Goal: Find specific page/section: Find specific page/section

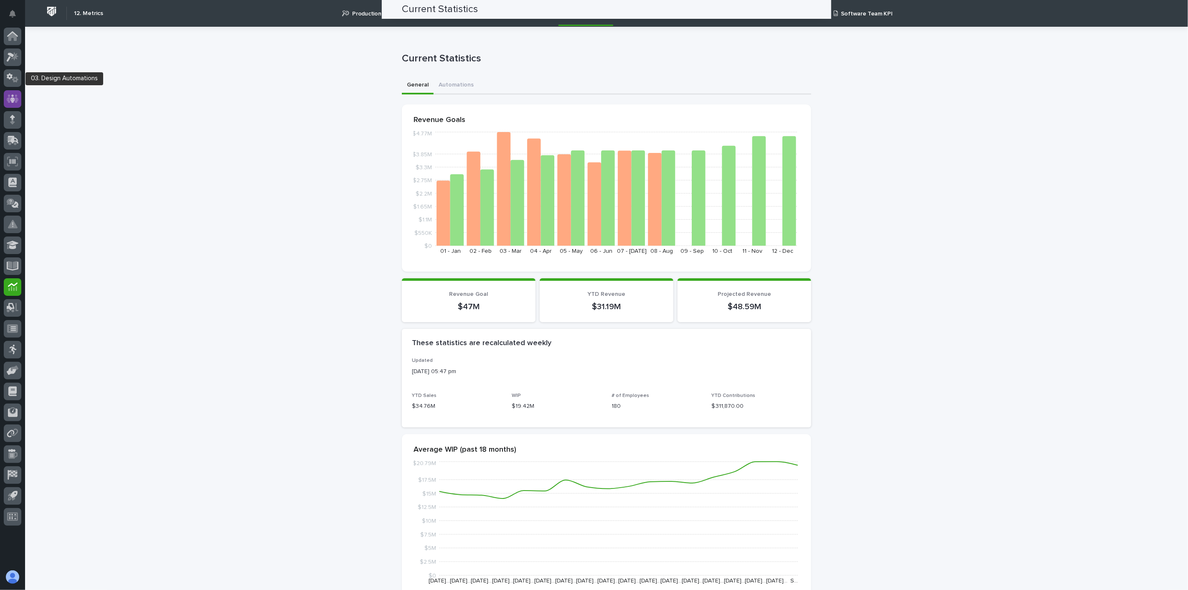
scroll to position [80, 0]
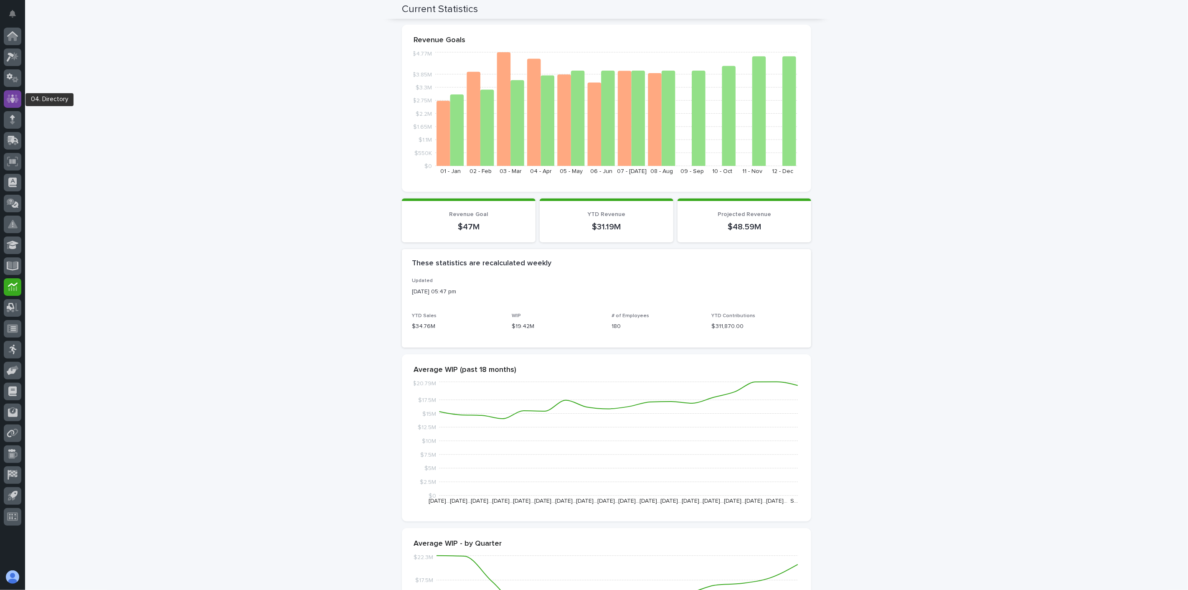
click at [12, 97] on icon at bounding box center [12, 98] width 5 height 8
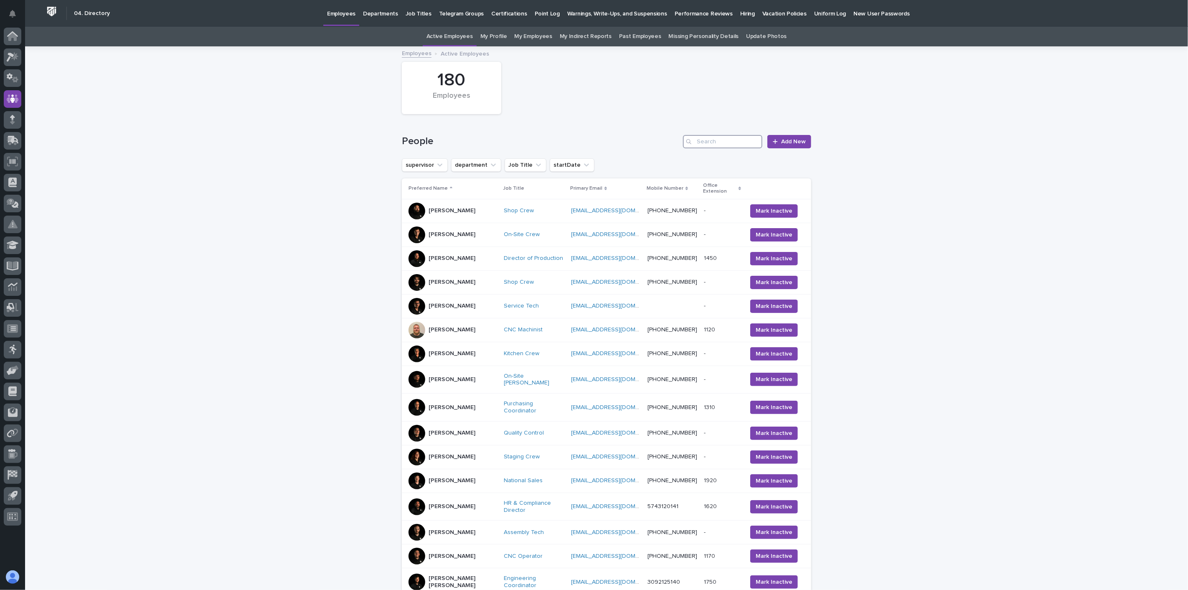
click at [722, 139] on input "Search" at bounding box center [722, 141] width 79 height 13
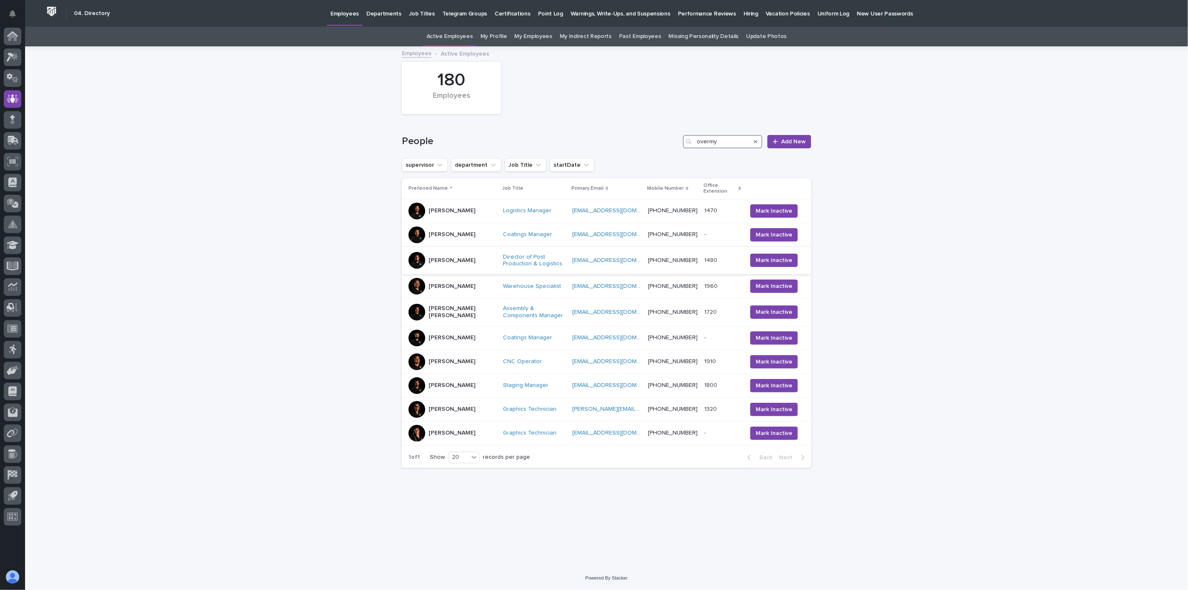
type input "overmy"
click at [476, 266] on div "[PERSON_NAME]" at bounding box center [452, 260] width 88 height 17
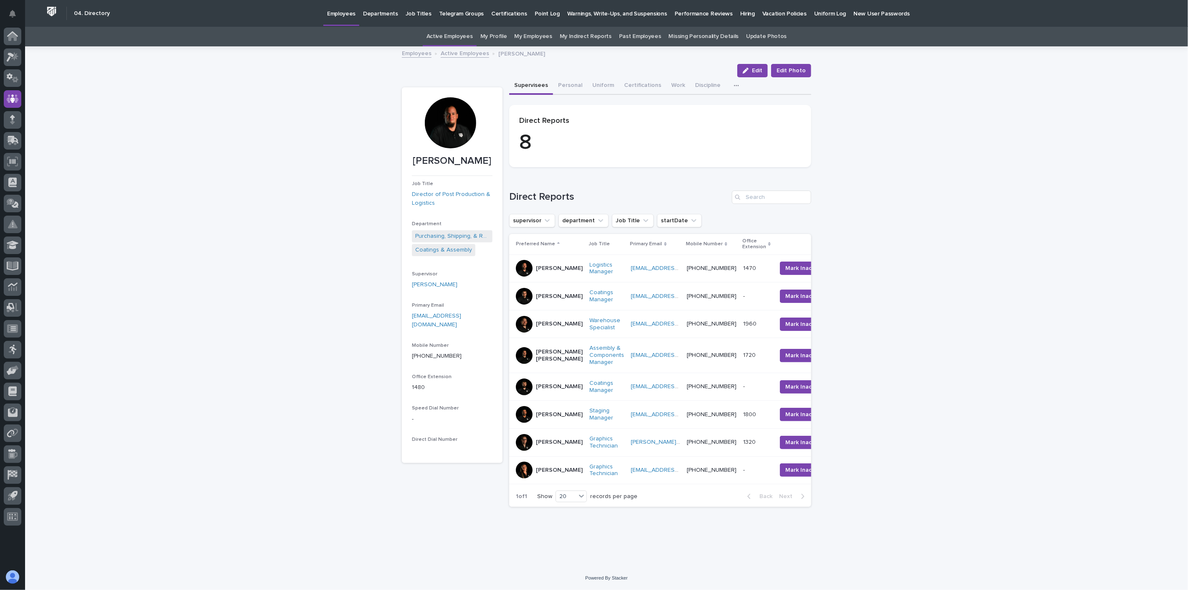
click at [456, 53] on link "Active Employees" at bounding box center [465, 53] width 48 height 10
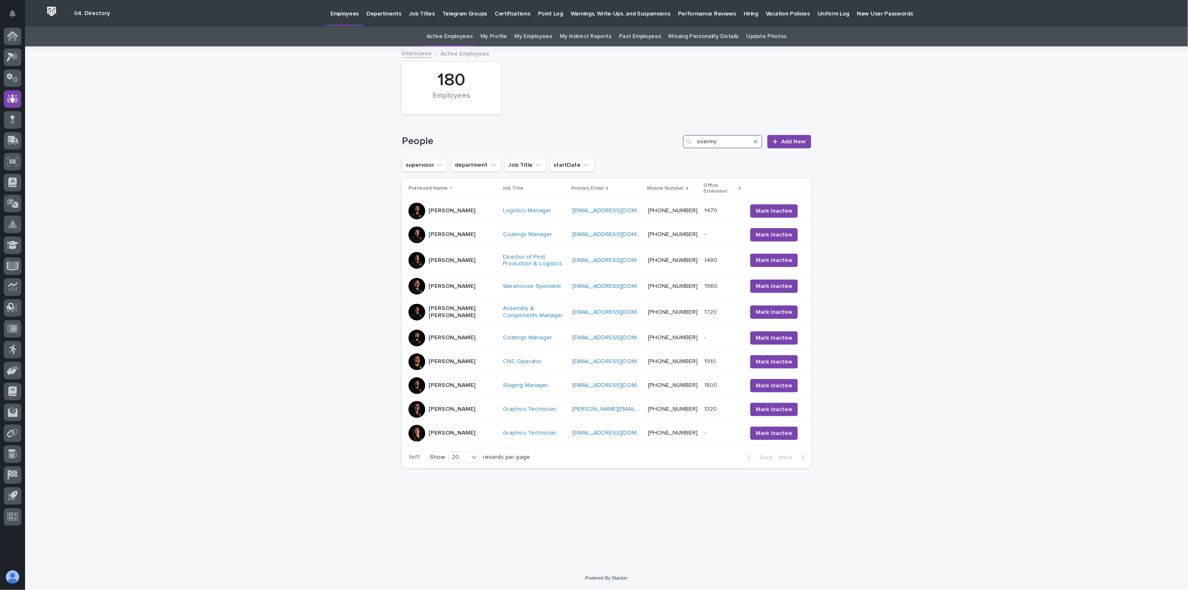
drag, startPoint x: 740, startPoint y: 141, endPoint x: 660, endPoint y: 149, distance: 80.2
click at [660, 149] on div "People overmy Add New" at bounding box center [606, 138] width 409 height 40
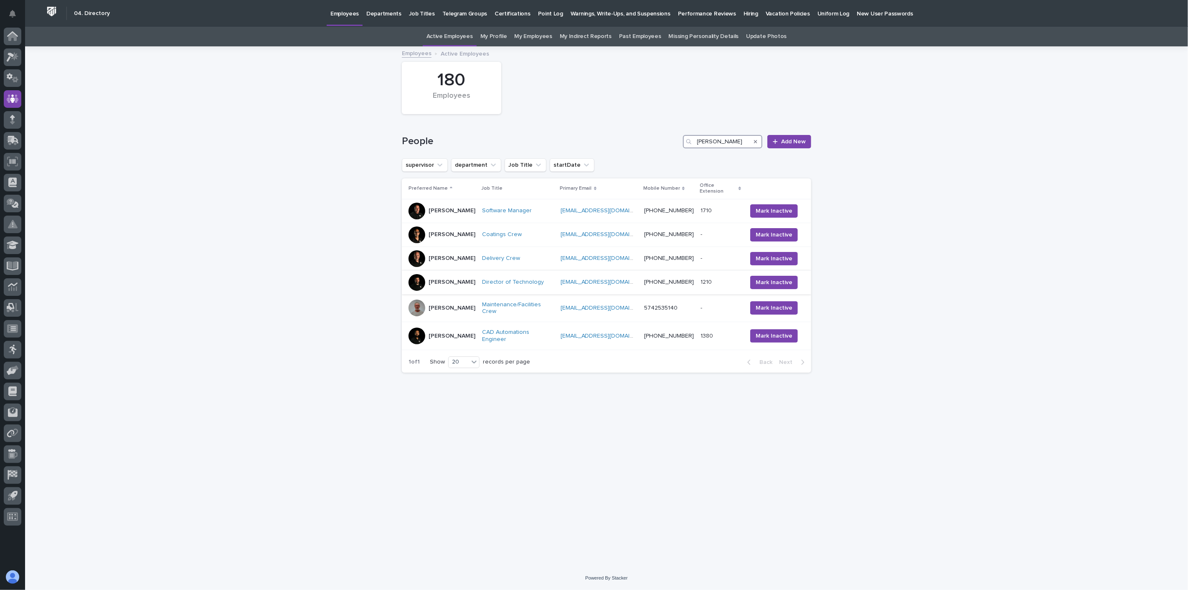
type input "[PERSON_NAME]"
click at [455, 274] on div "[PERSON_NAME]" at bounding box center [441, 282] width 67 height 17
